Goal: Task Accomplishment & Management: Manage account settings

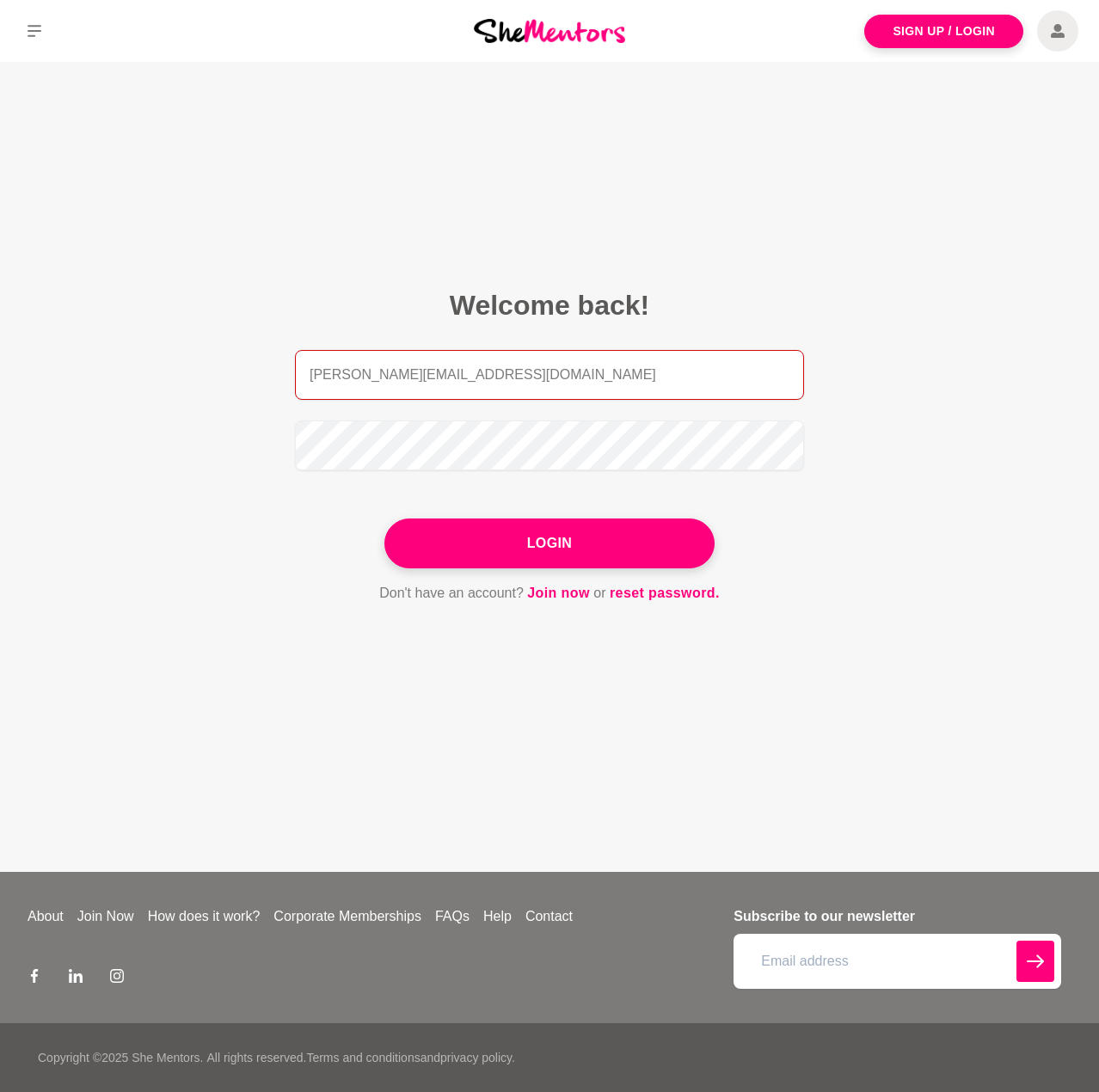
drag, startPoint x: 376, startPoint y: 378, endPoint x: 208, endPoint y: 379, distance: 168.0
click at [208, 379] on main "Welcome back! meredith@digitalmarketingaok.com.au Login Don't have an account? …" at bounding box center [549, 467] width 1099 height 810
click at [384, 518] on button "Login" at bounding box center [549, 543] width 330 height 50
type input "mrsmwaterhouse7@gmail.com''"
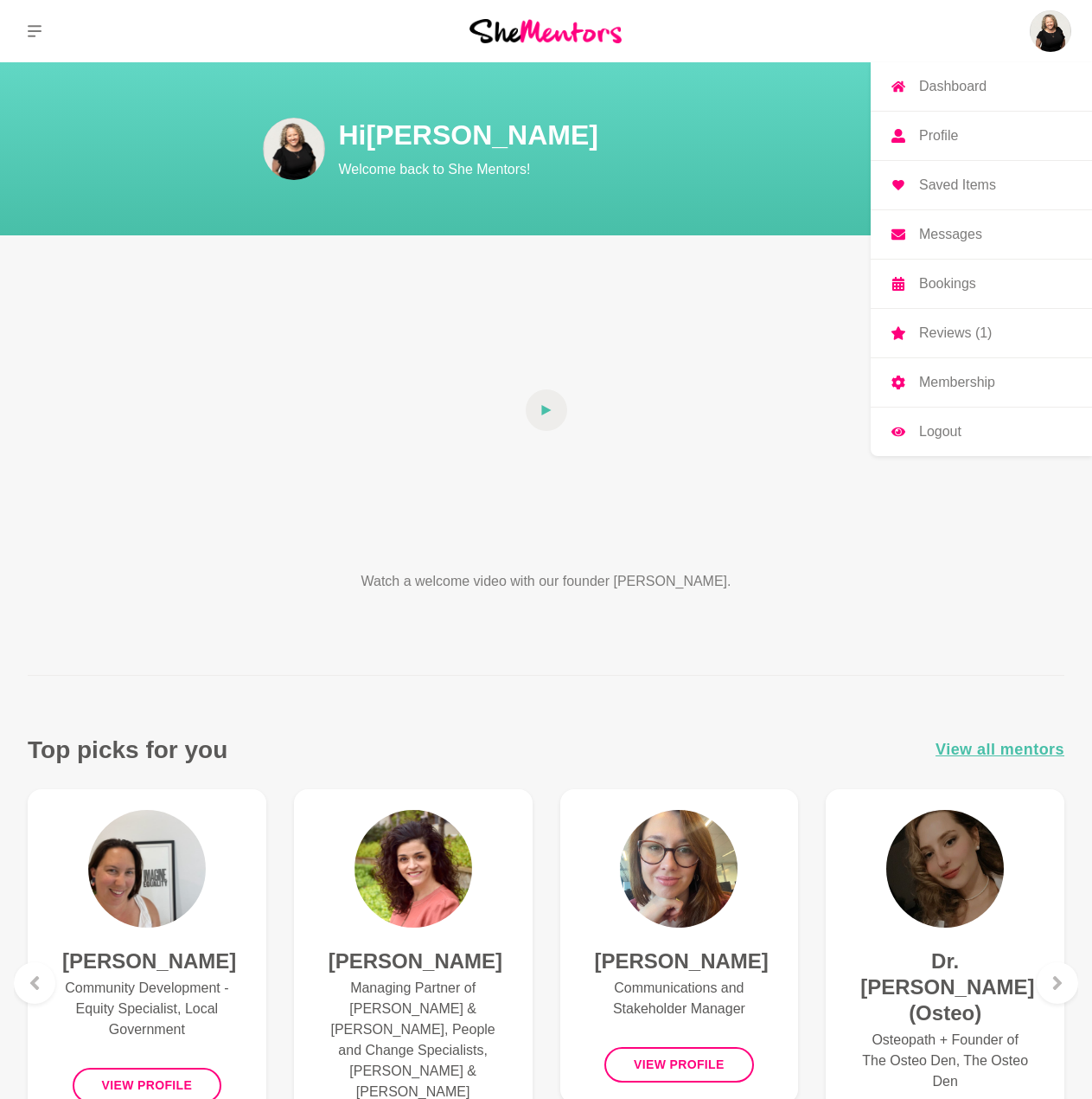
click at [987, 380] on p "Membership" at bounding box center [957, 383] width 76 height 13
